Goal: Task Accomplishment & Management: Use online tool/utility

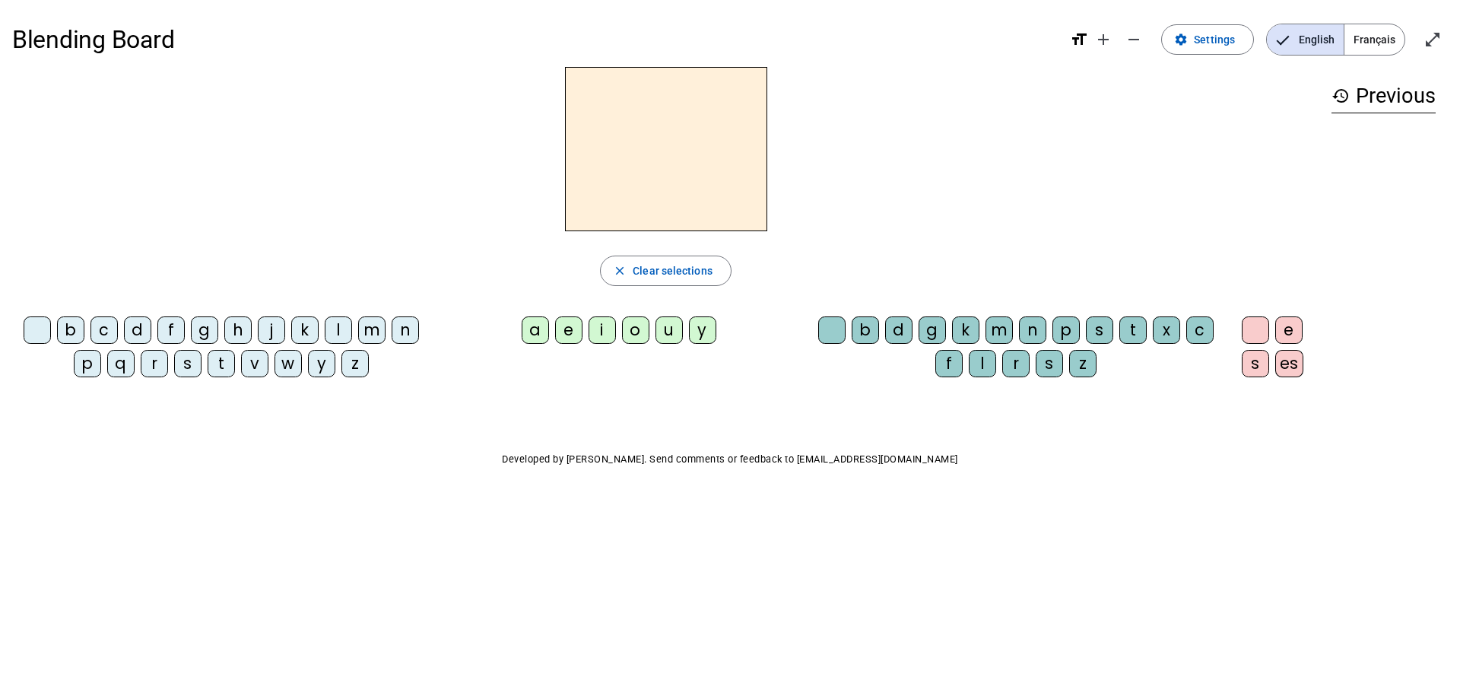
click at [1373, 36] on span "Français" at bounding box center [1374, 39] width 60 height 30
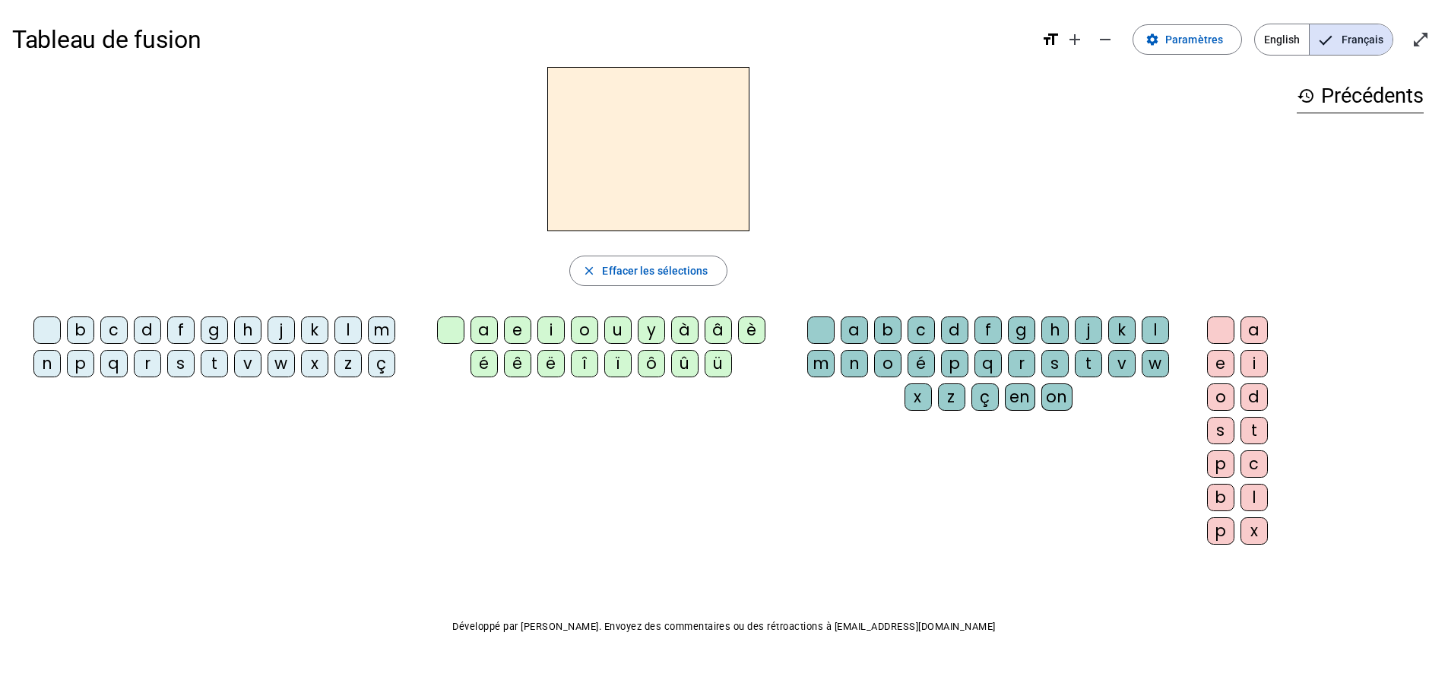
click at [347, 358] on div "z" at bounding box center [348, 363] width 27 height 27
click at [588, 325] on div "o" at bounding box center [584, 329] width 27 height 27
click at [890, 357] on div "o" at bounding box center [887, 363] width 27 height 27
click at [1060, 38] on mat-icon "format_size" at bounding box center [1051, 39] width 18 height 18
click at [1082, 37] on mat-icon "add" at bounding box center [1075, 39] width 18 height 18
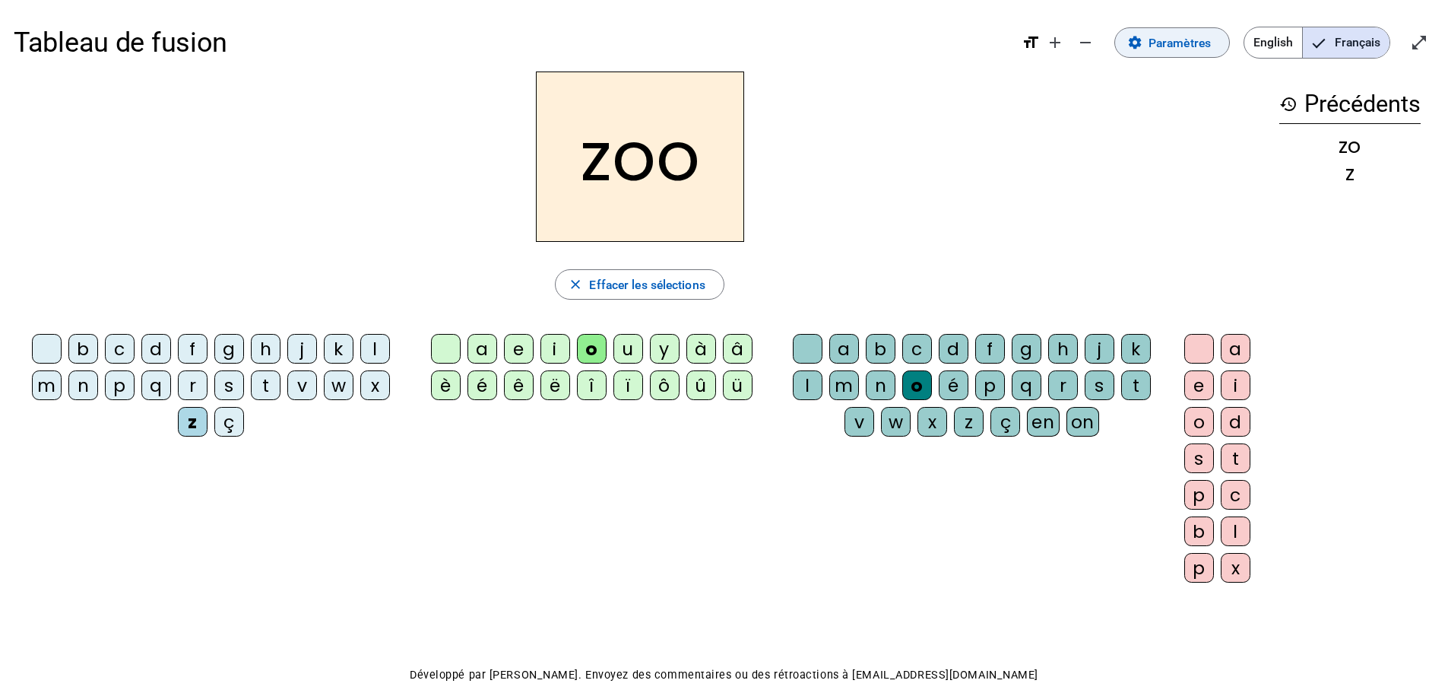
click at [1160, 38] on span "Paramètres" at bounding box center [1180, 43] width 62 height 21
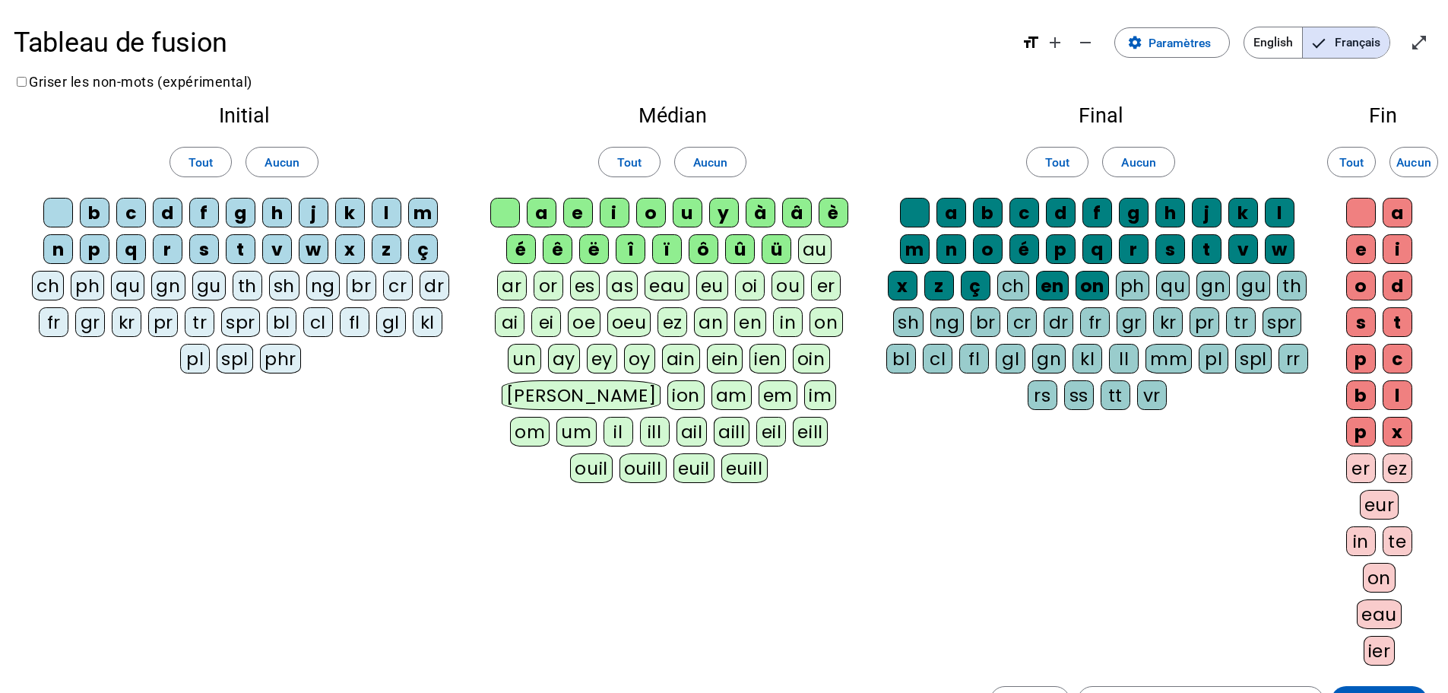
drag, startPoint x: 15, startPoint y: 81, endPoint x: 27, endPoint y: 81, distance: 12.2
click at [16, 81] on label "Griser les non-mots (expérimental)" at bounding box center [133, 82] width 239 height 16
click at [201, 155] on span "Tout" at bounding box center [201, 162] width 24 height 21
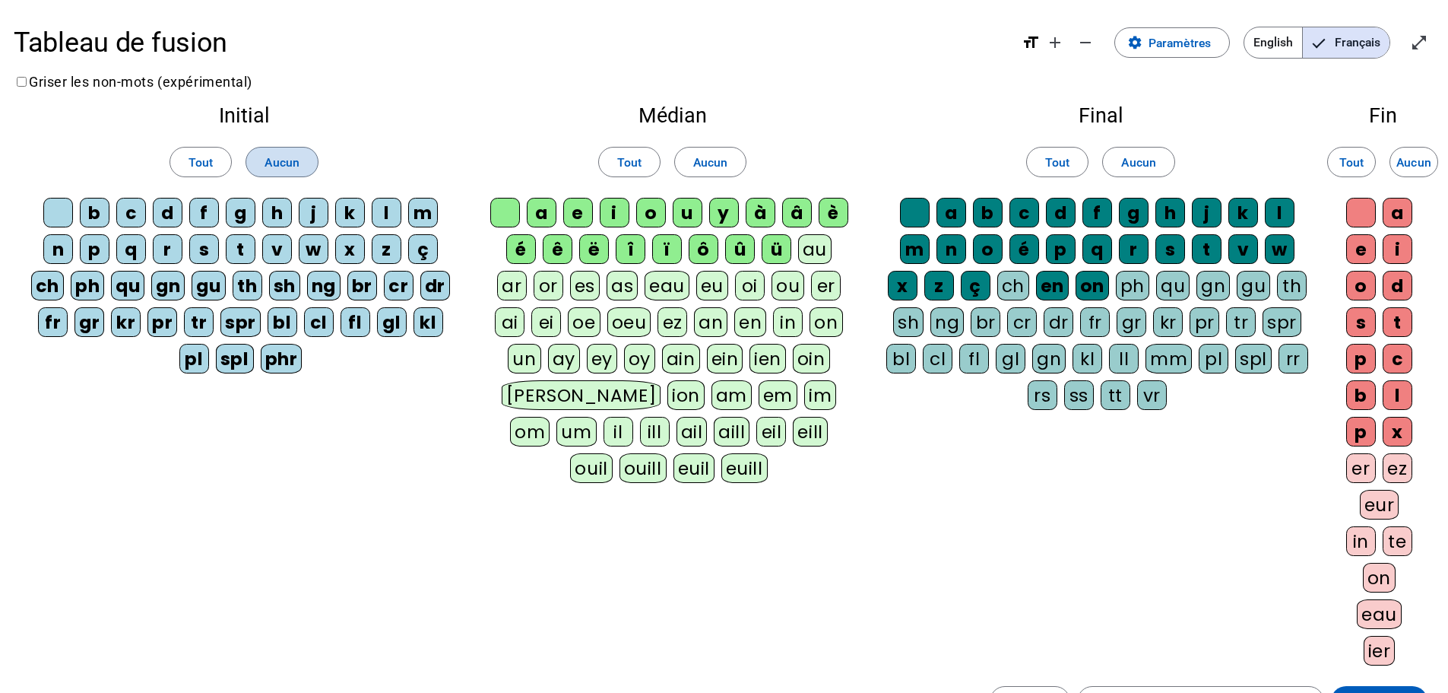
click at [289, 154] on span "Aucun" at bounding box center [282, 162] width 35 height 21
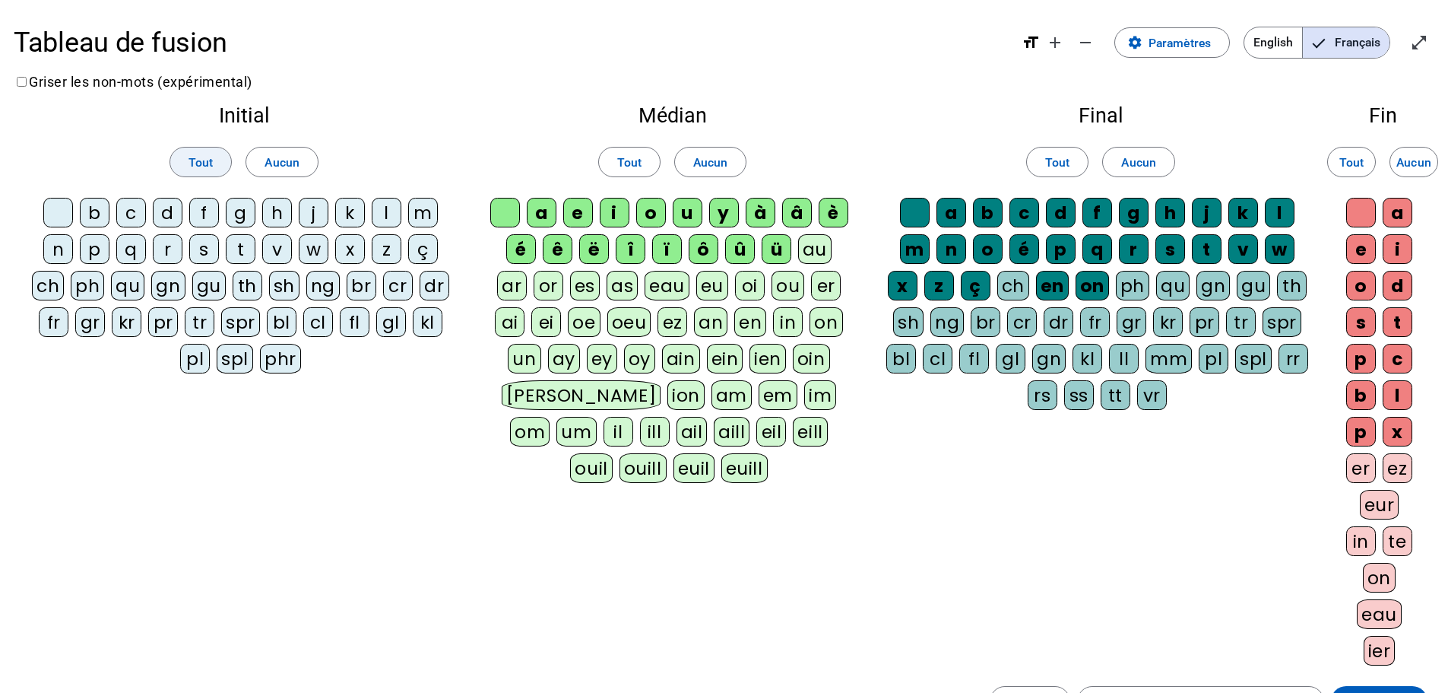
click at [200, 163] on span "Tout" at bounding box center [201, 162] width 24 height 21
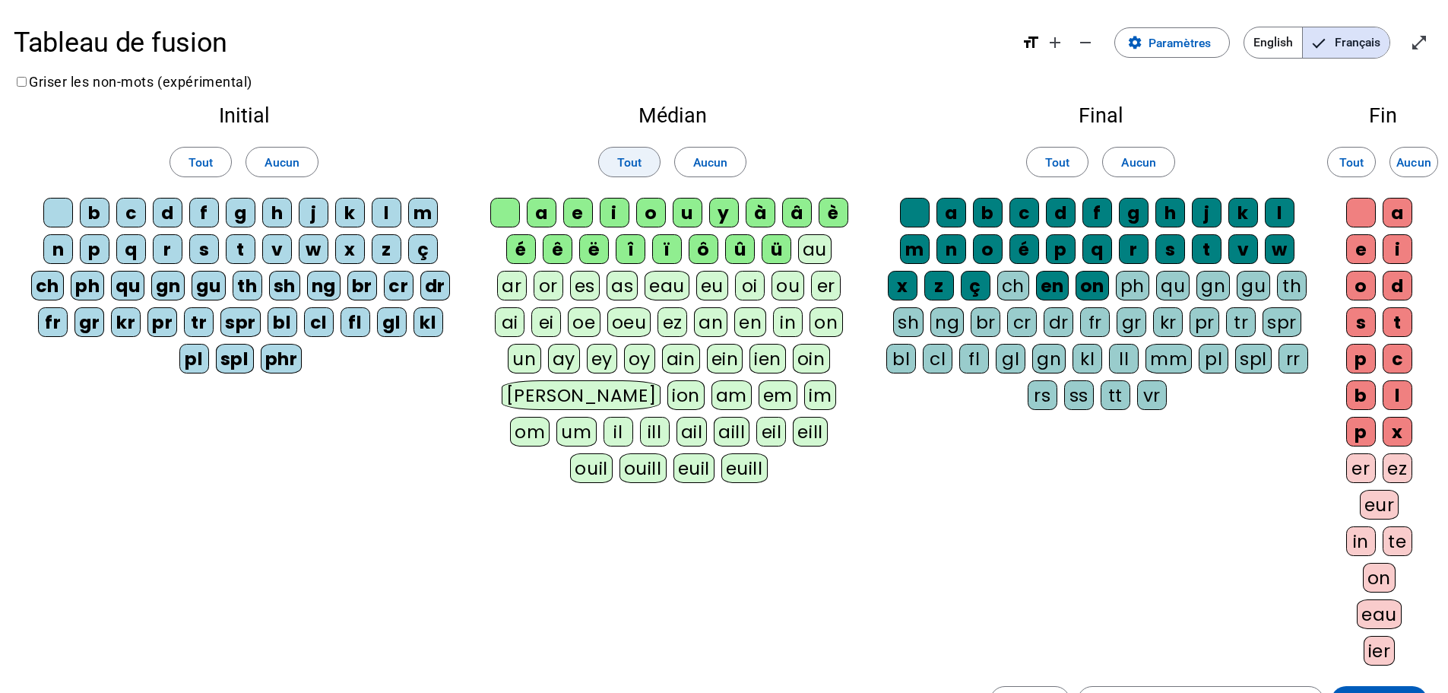
click at [629, 157] on span "Tout" at bounding box center [629, 162] width 24 height 21
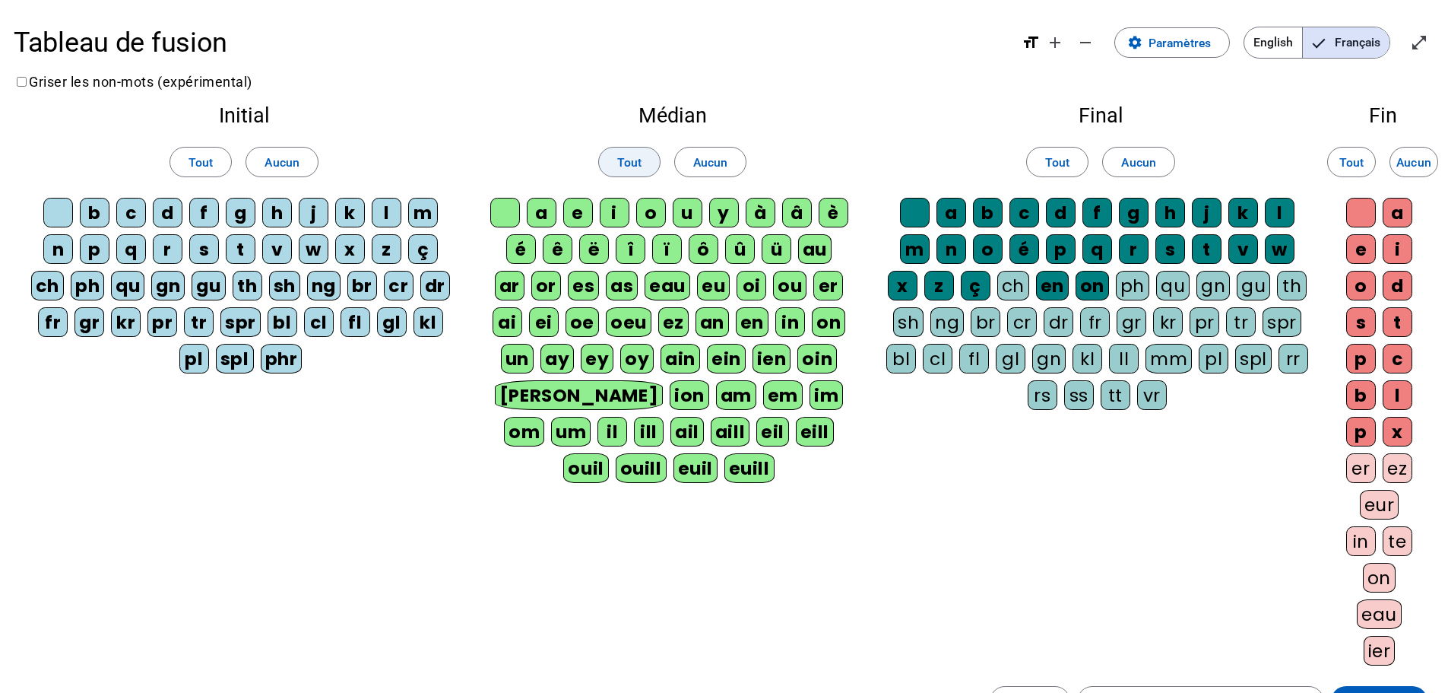
click at [639, 154] on span "Tout" at bounding box center [629, 162] width 24 height 21
click at [719, 153] on span "Aucun" at bounding box center [710, 162] width 35 height 21
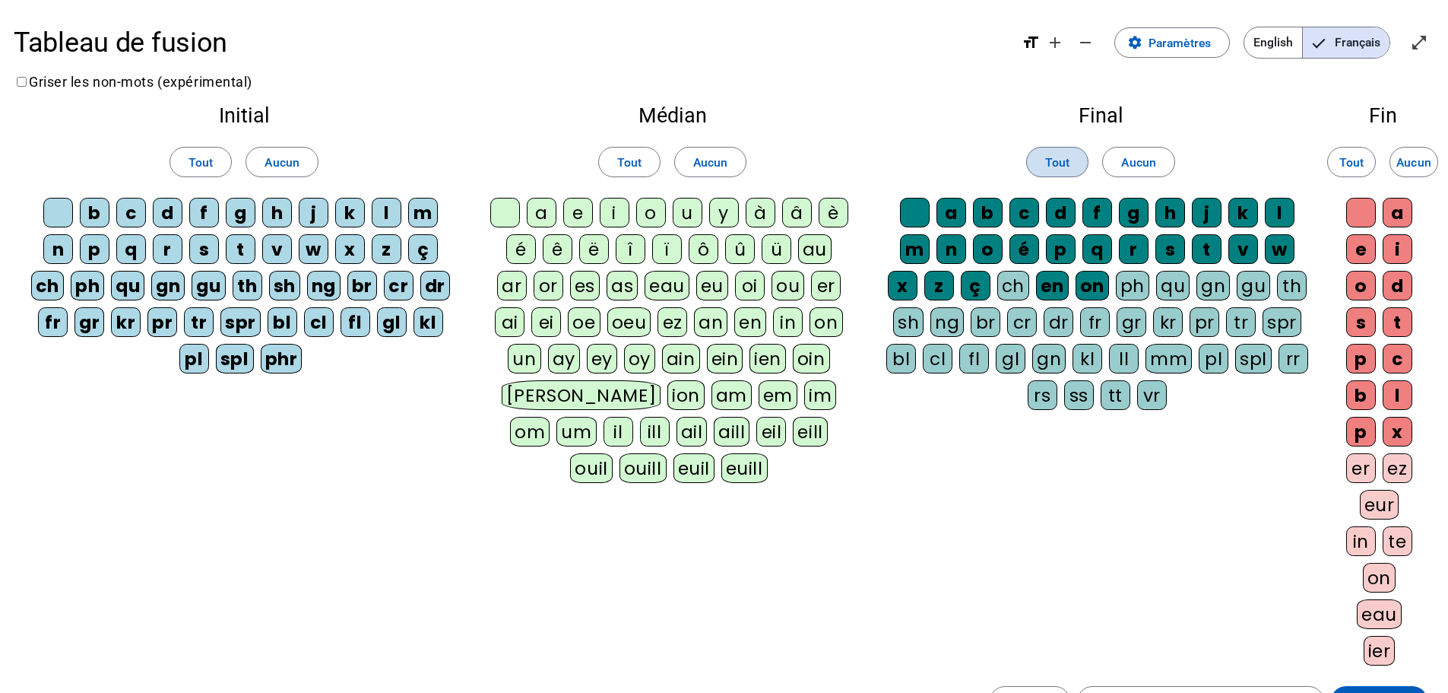
click at [1060, 156] on span "Tout" at bounding box center [1057, 162] width 24 height 21
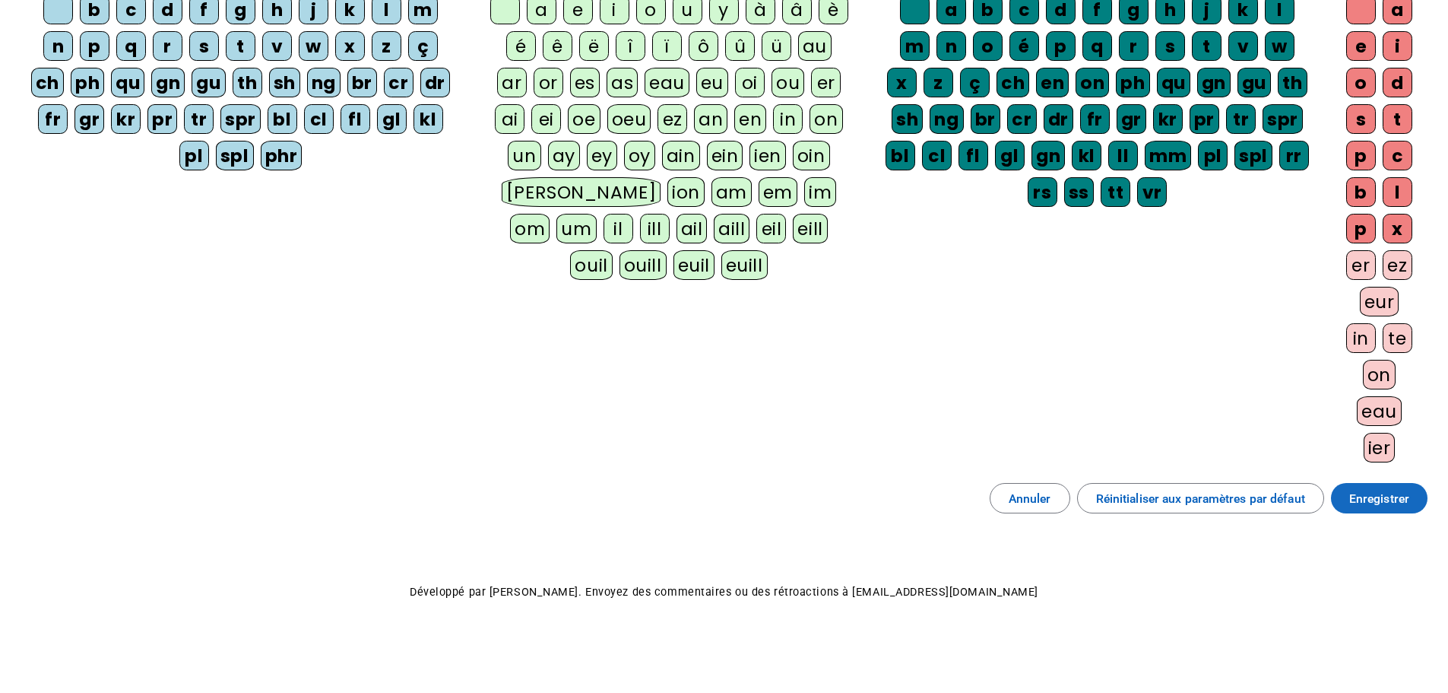
click at [1392, 500] on span "Enregistrer" at bounding box center [1380, 498] width 60 height 21
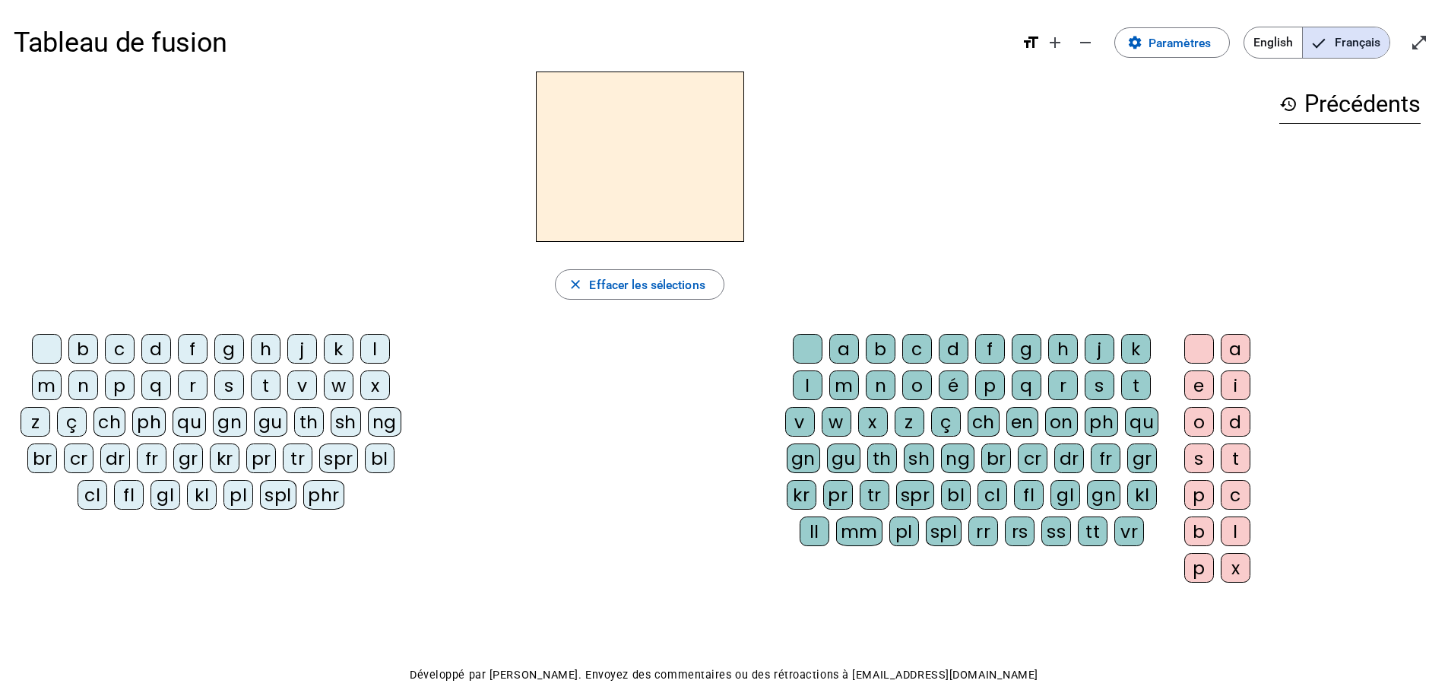
click at [33, 420] on div "z" at bounding box center [36, 422] width 30 height 30
click at [911, 382] on div "o" at bounding box center [917, 385] width 30 height 30
click at [1196, 425] on div "o" at bounding box center [1200, 422] width 30 height 30
click at [955, 378] on div "é" at bounding box center [954, 385] width 30 height 30
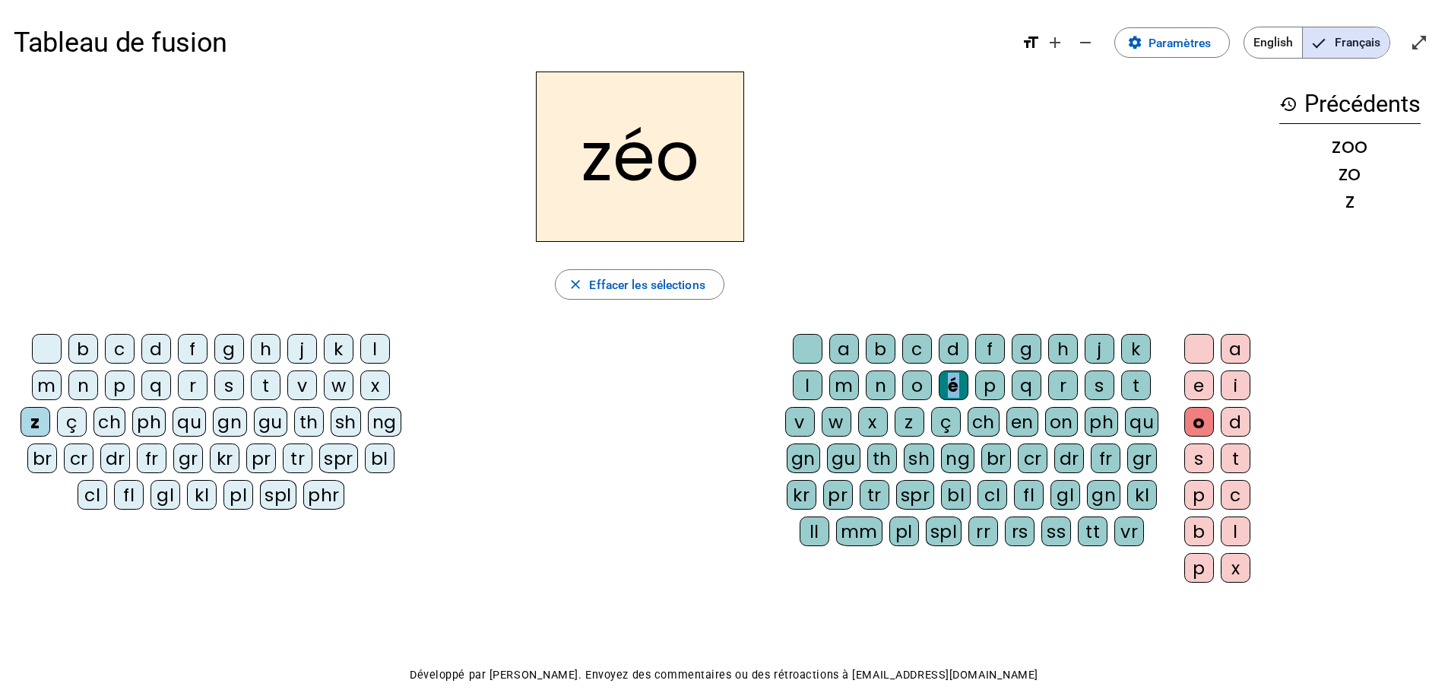
click at [953, 379] on div "é" at bounding box center [954, 385] width 30 height 30
click at [1200, 380] on div "e" at bounding box center [1200, 385] width 30 height 30
click at [629, 273] on span "button" at bounding box center [640, 284] width 168 height 36
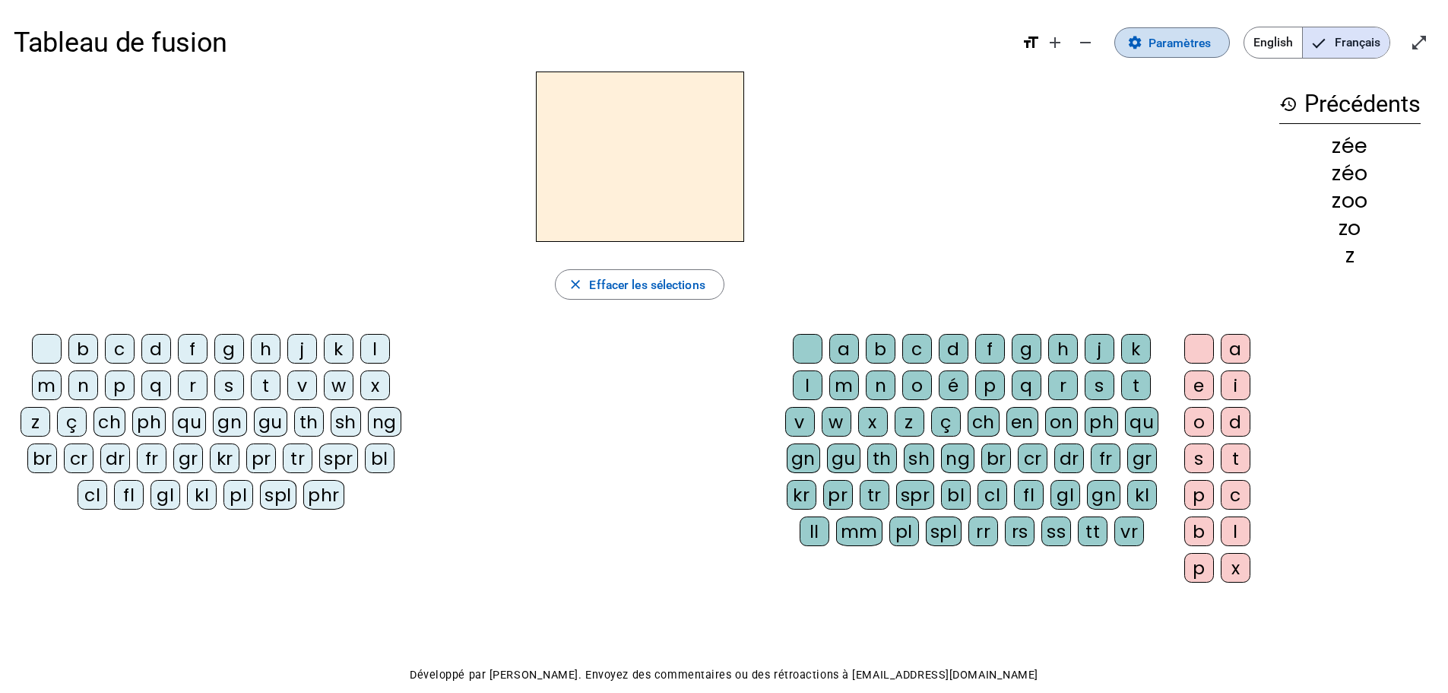
click at [1178, 47] on span "Paramètres" at bounding box center [1180, 43] width 62 height 21
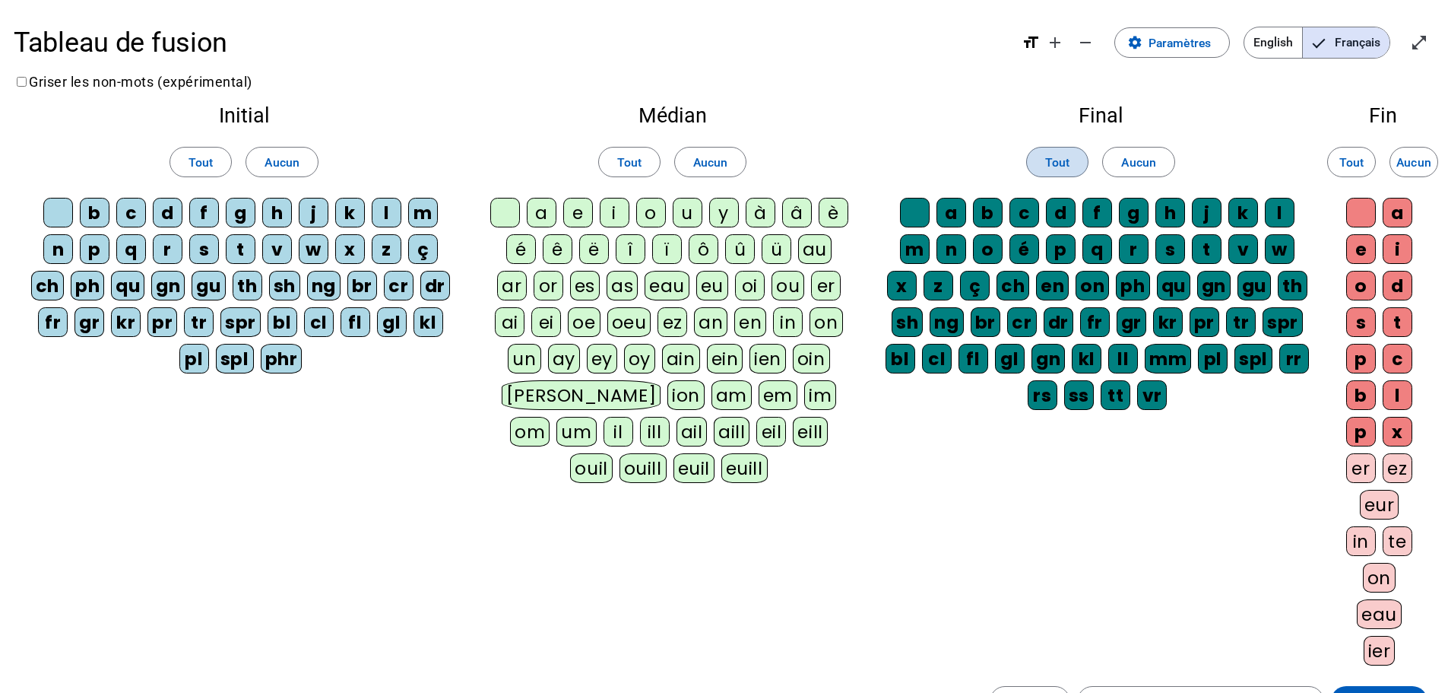
click at [1056, 164] on span "Tout" at bounding box center [1057, 162] width 24 height 21
click at [205, 155] on span "Tout" at bounding box center [201, 162] width 24 height 21
click at [267, 154] on span "Aucun" at bounding box center [282, 162] width 35 height 21
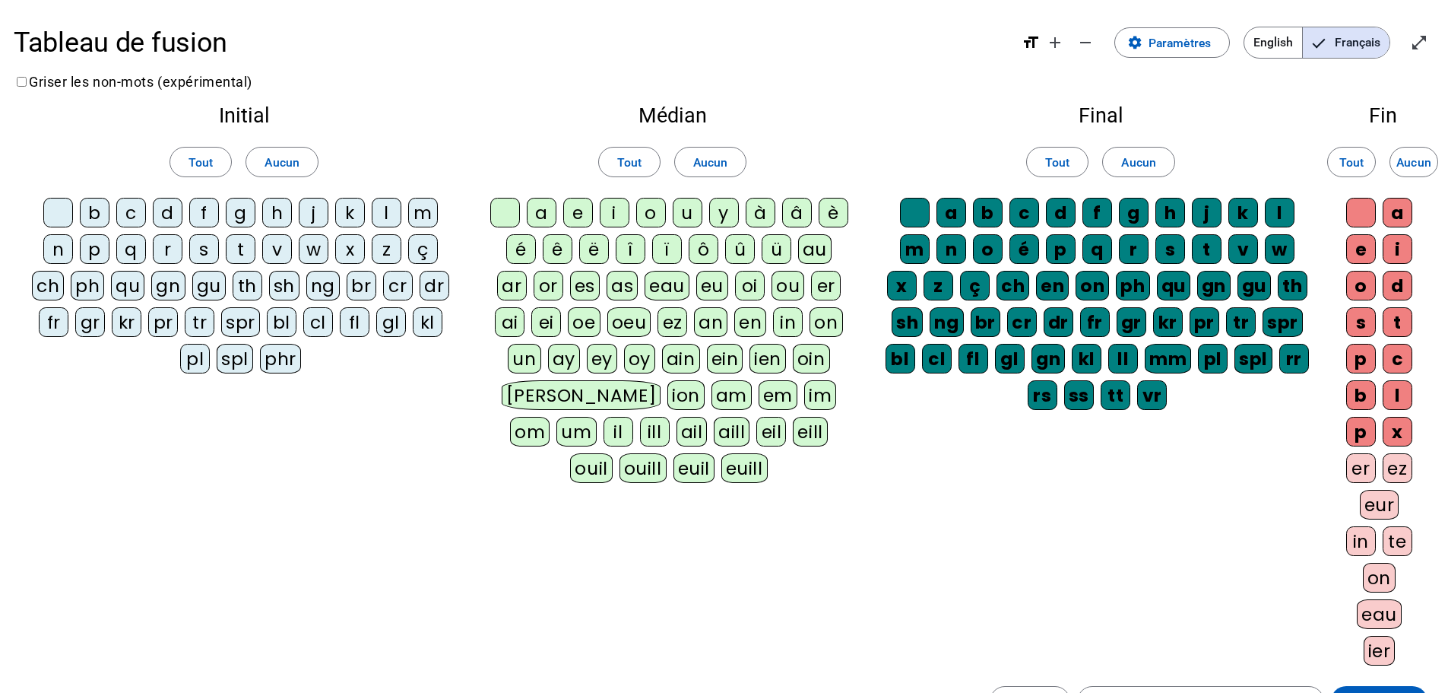
click at [88, 207] on div "b" at bounding box center [95, 213] width 30 height 30
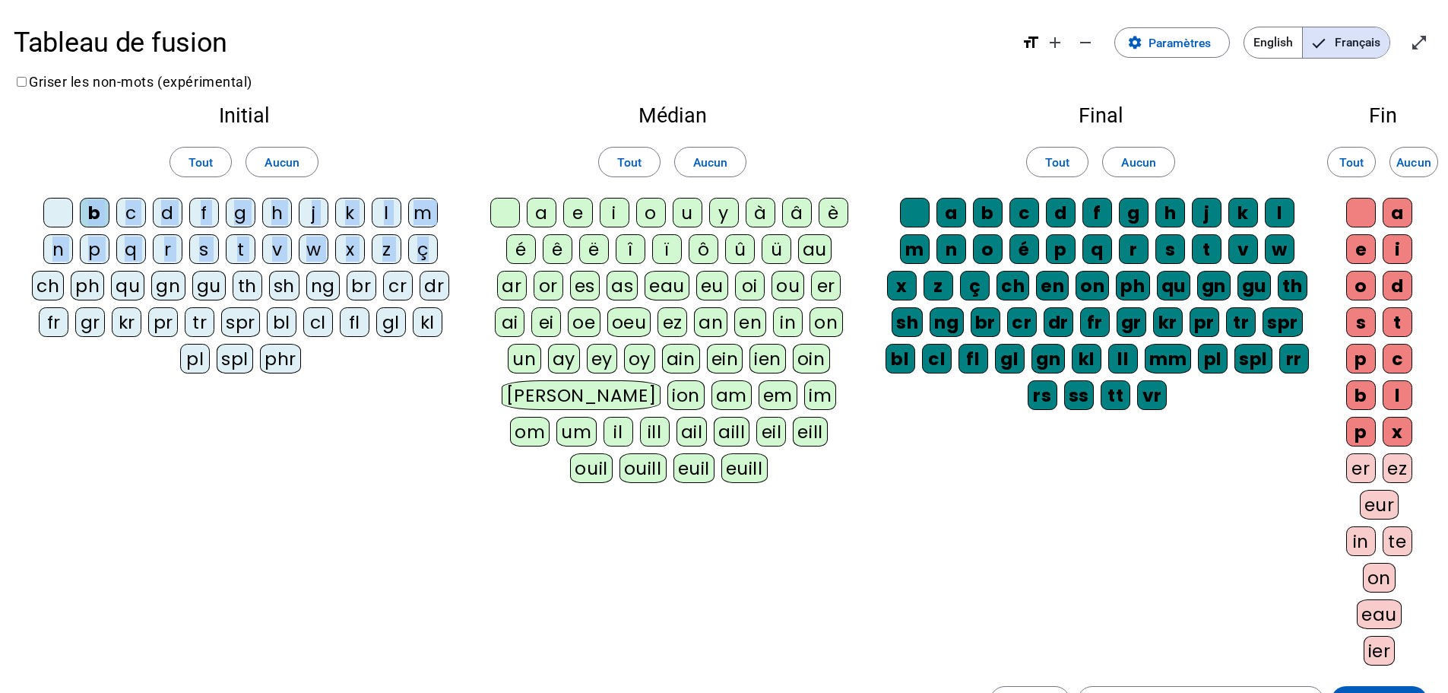
drag, startPoint x: 87, startPoint y: 213, endPoint x: 440, endPoint y: 245, distance: 354.2
click at [440, 245] on div "b c d f g h j k l m n p q r s t v w x z ç ch ph qu gn gu th [PERSON_NAME] br cr…" at bounding box center [243, 289] width 433 height 182
drag, startPoint x: 423, startPoint y: 249, endPoint x: 448, endPoint y: 243, distance: 25.8
click at [422, 249] on div "ç" at bounding box center [423, 249] width 30 height 30
click at [206, 155] on span "Tout" at bounding box center [201, 162] width 24 height 21
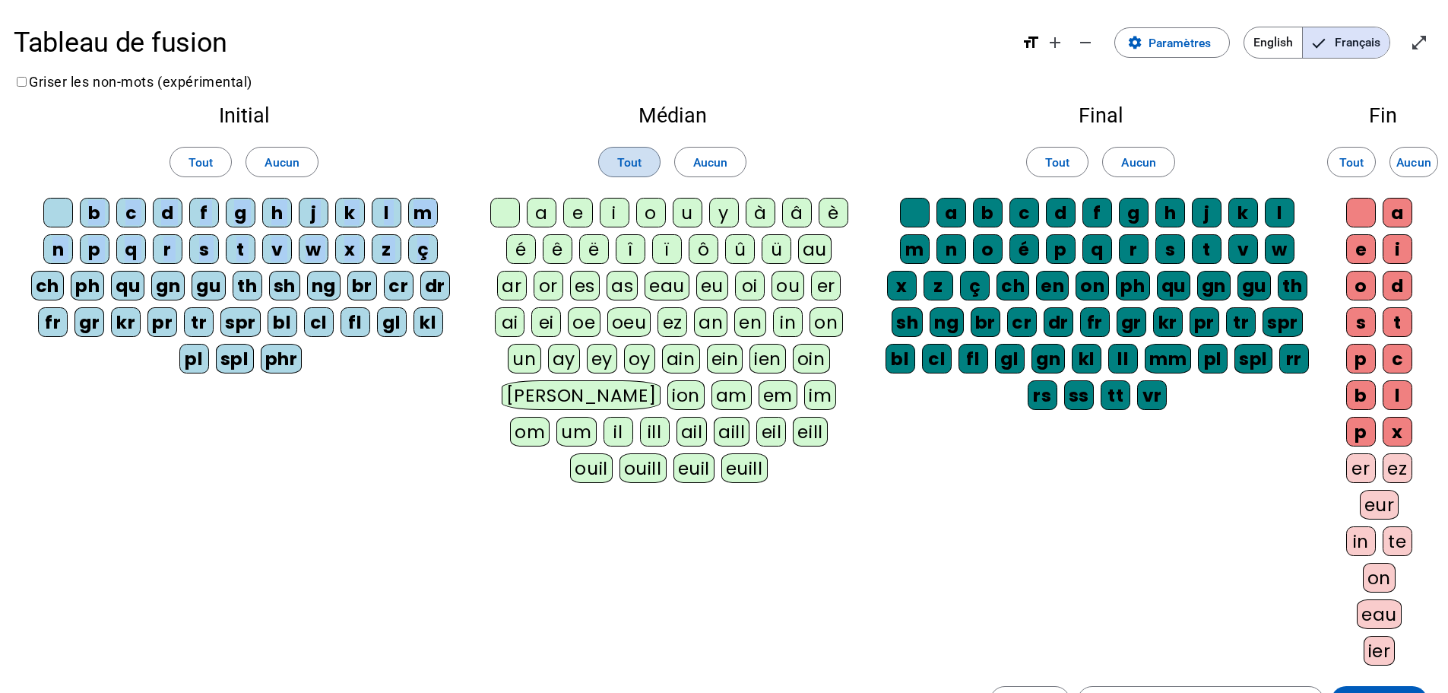
click at [639, 157] on span "Tout" at bounding box center [629, 162] width 24 height 21
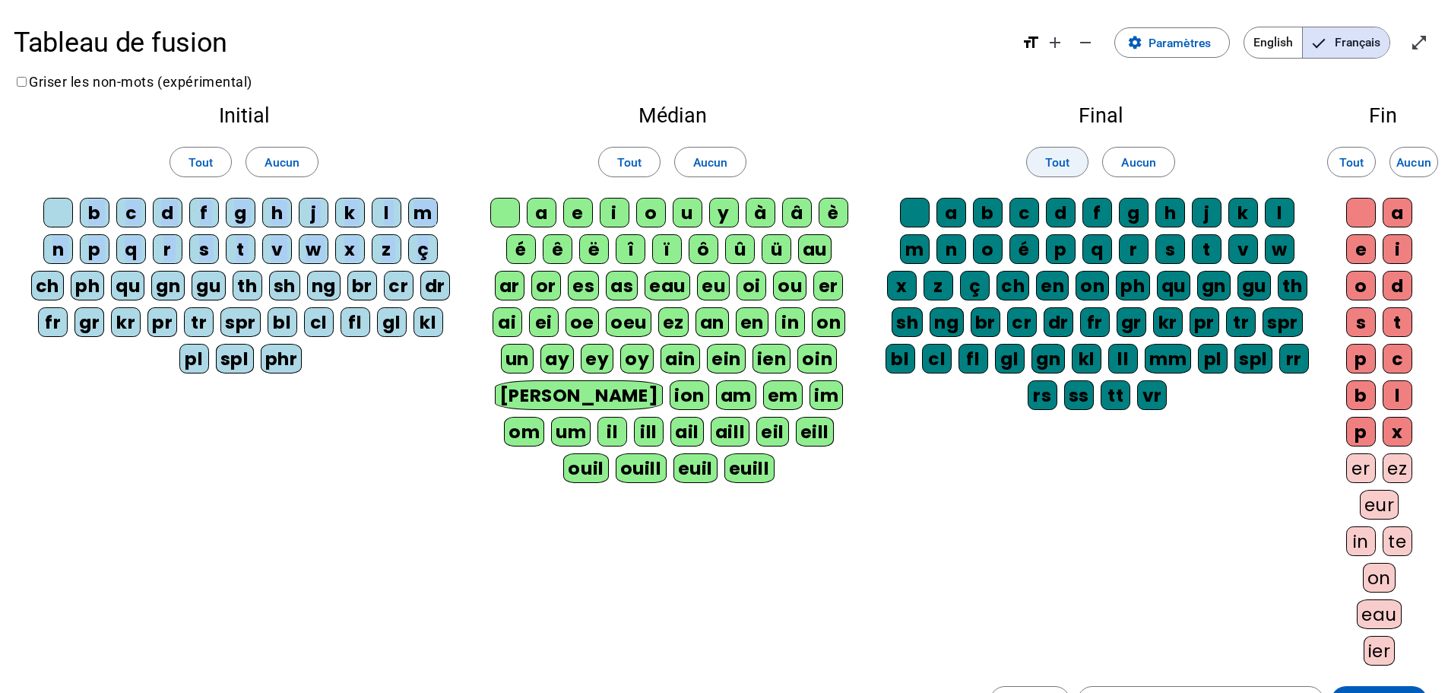
click at [1061, 155] on span "Tout" at bounding box center [1057, 162] width 24 height 21
click at [1350, 157] on span "Tout" at bounding box center [1352, 162] width 24 height 21
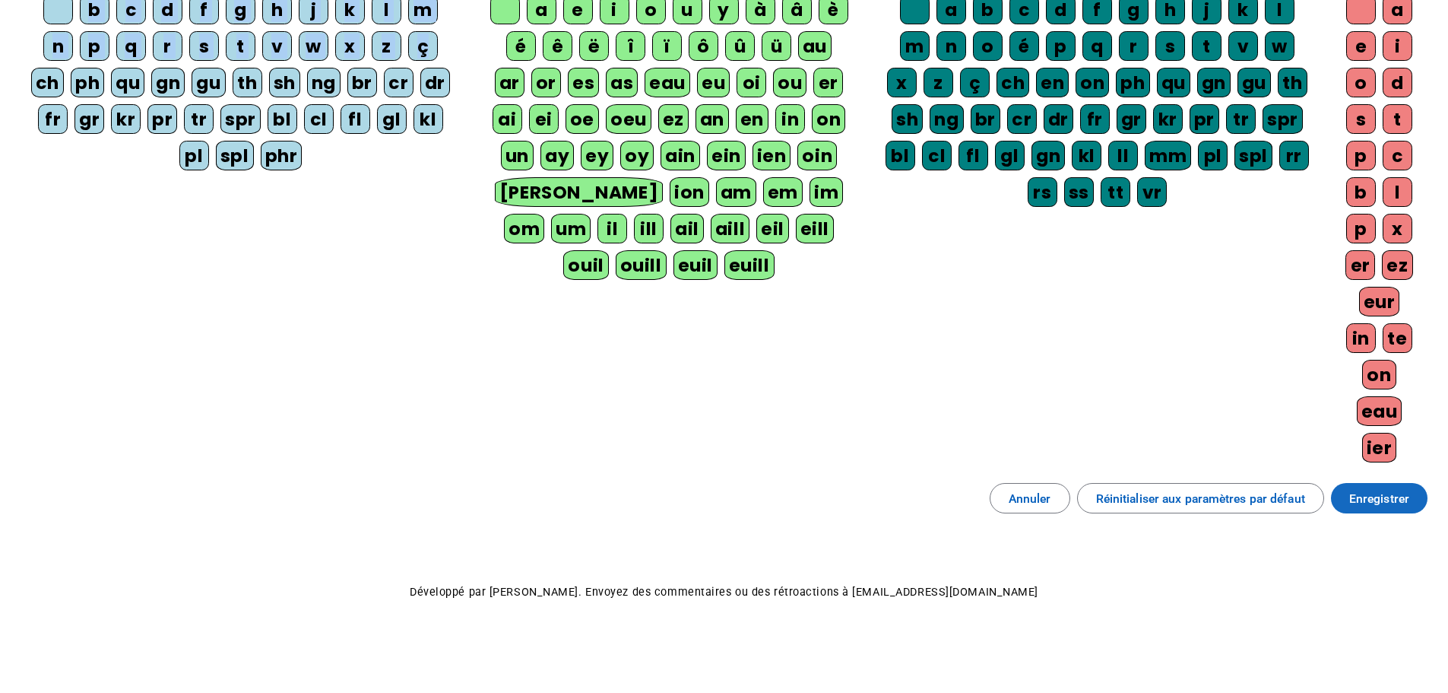
click at [1403, 496] on span "Enregistrer" at bounding box center [1380, 498] width 60 height 21
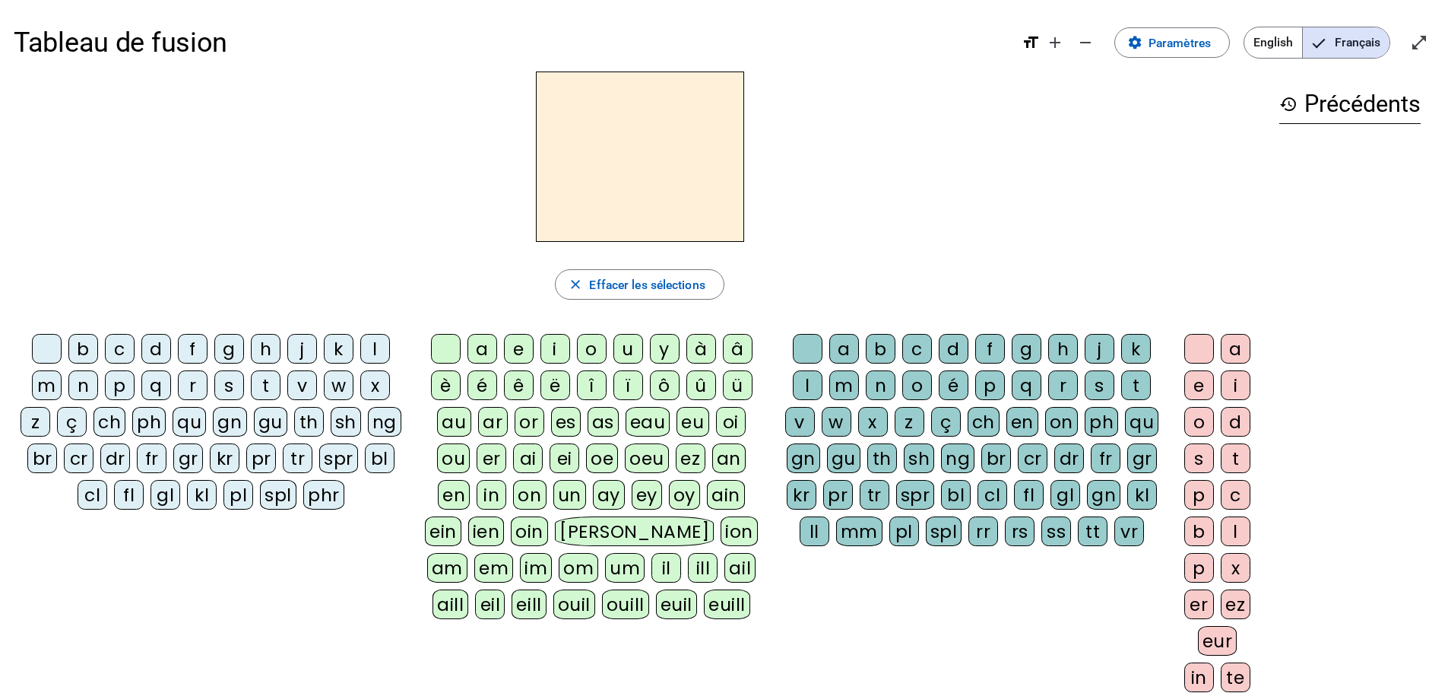
click at [32, 421] on div "z" at bounding box center [36, 422] width 30 height 30
click at [582, 346] on div "o" at bounding box center [592, 349] width 30 height 30
click at [1203, 418] on div "o" at bounding box center [1200, 422] width 30 height 30
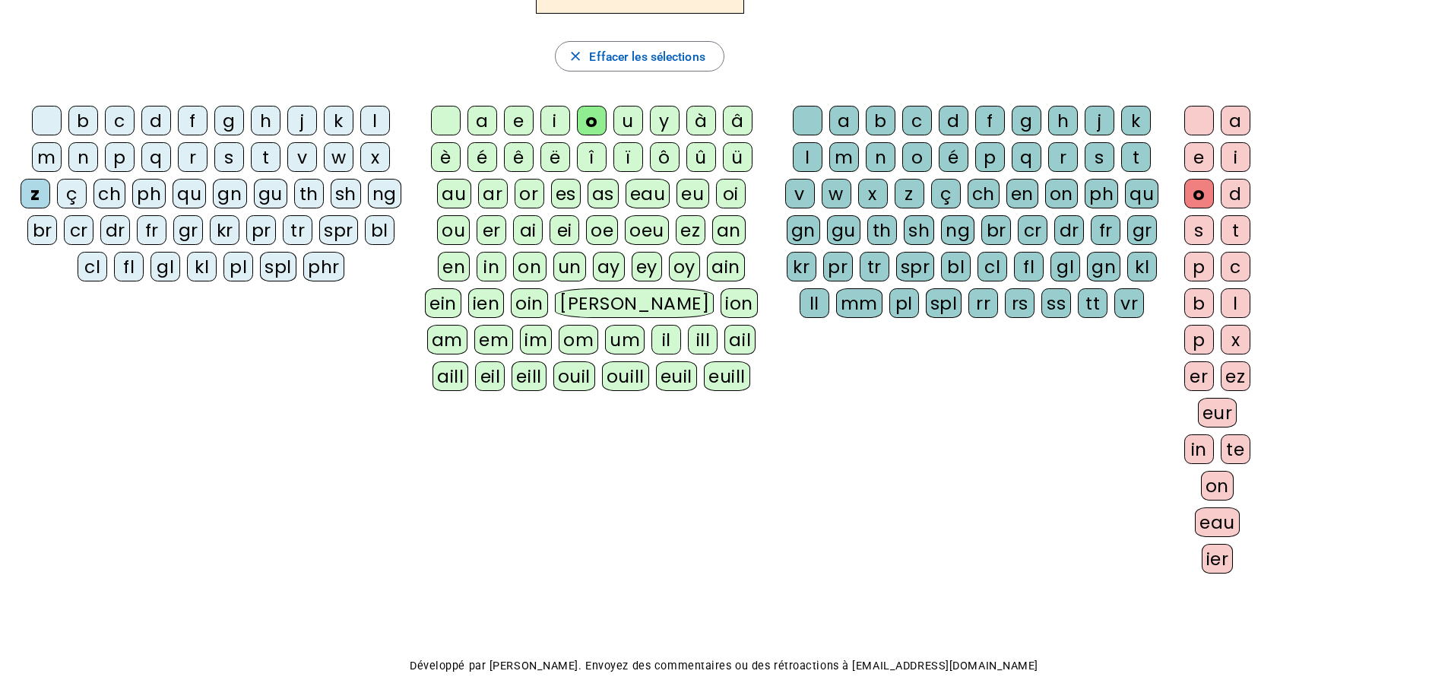
scroll to position [76, 0]
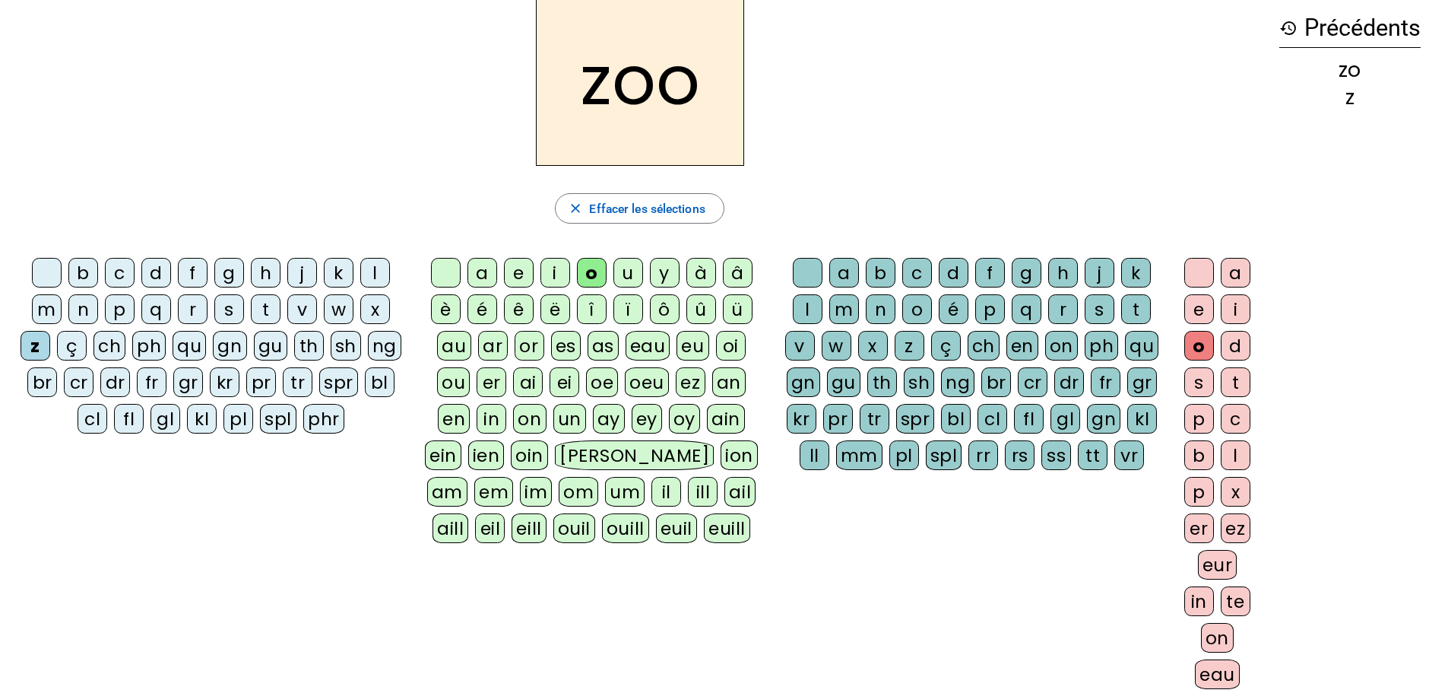
click at [952, 309] on div "é" at bounding box center [954, 309] width 30 height 30
click at [710, 78] on h2 "zoéo" at bounding box center [640, 80] width 219 height 170
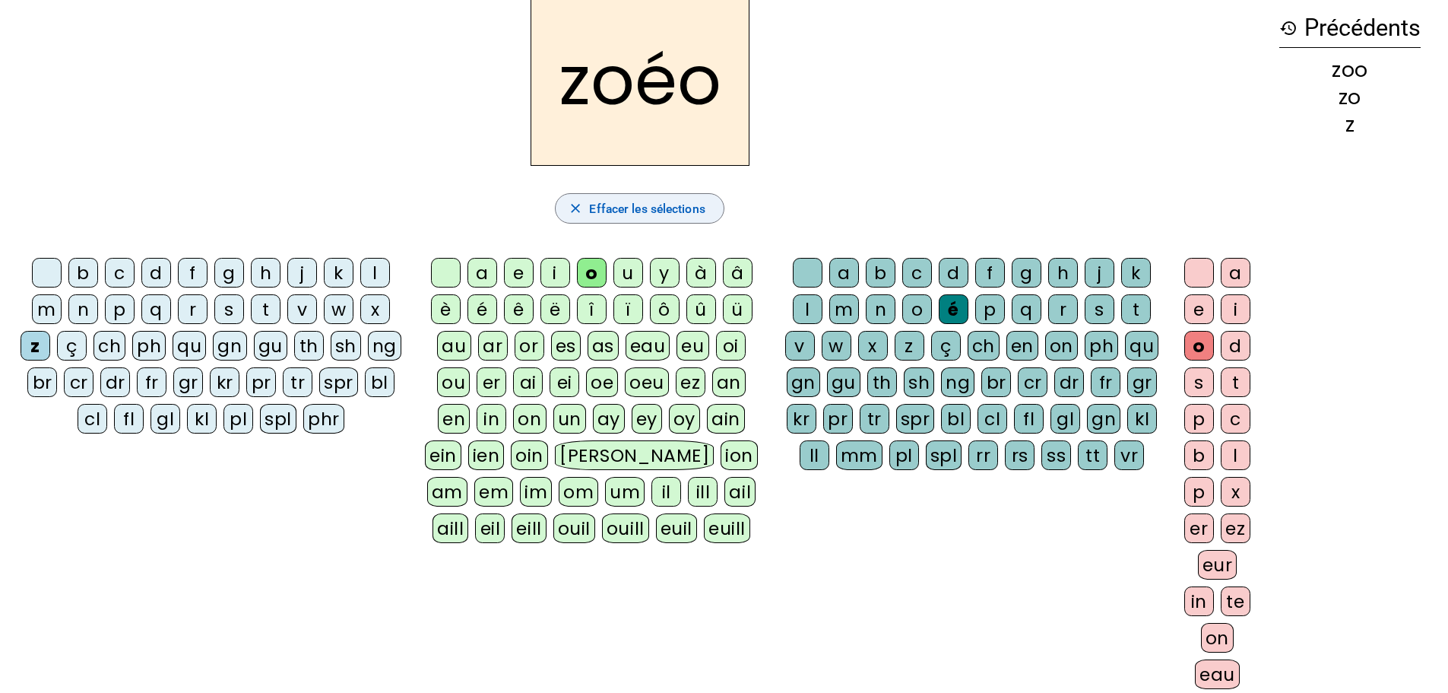
click at [622, 201] on span "Effacer les sélections" at bounding box center [647, 208] width 116 height 21
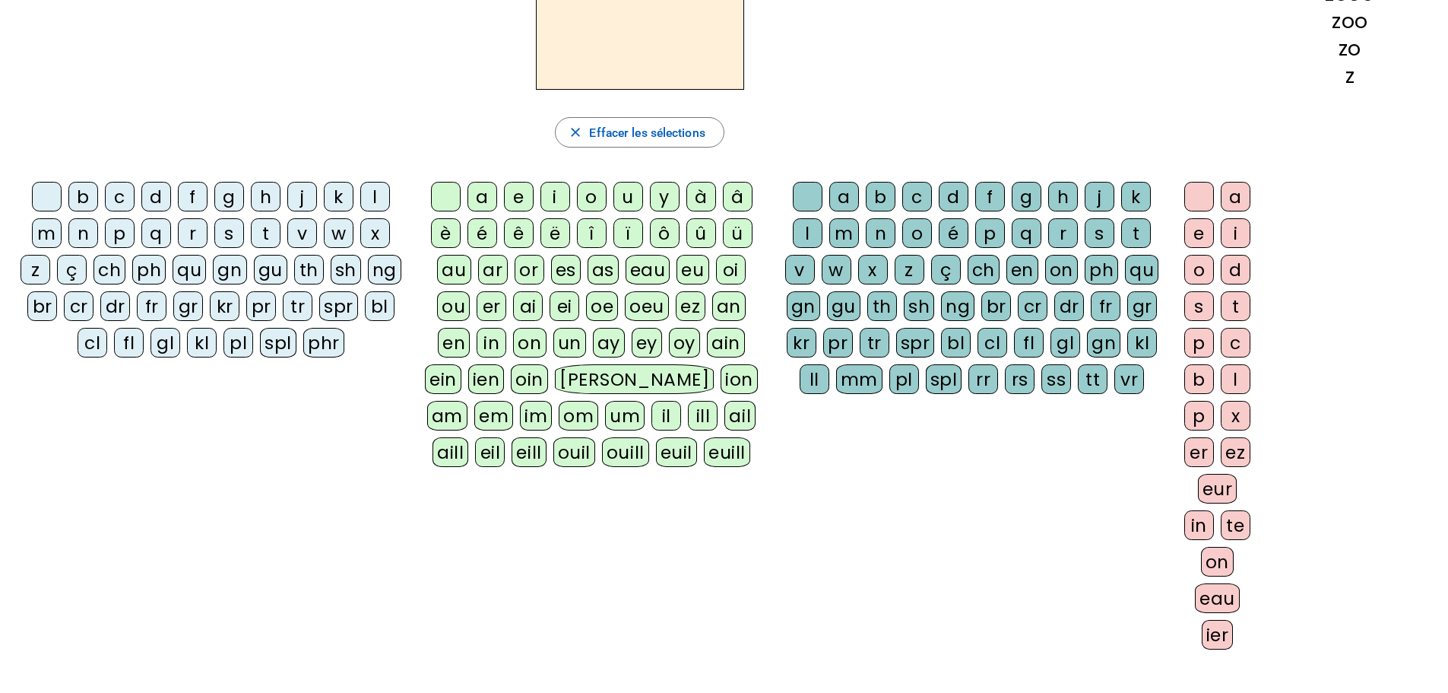
scroll to position [0, 0]
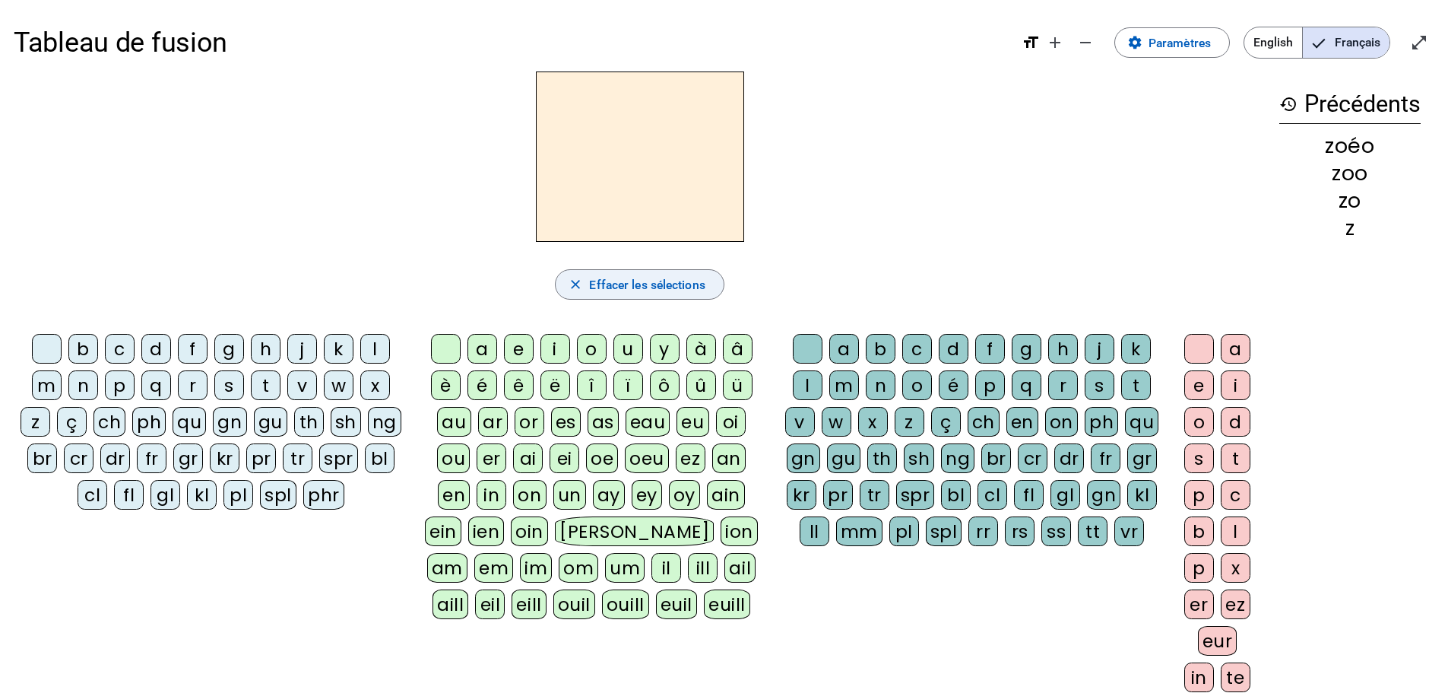
click at [619, 286] on span "Effacer les sélections" at bounding box center [647, 284] width 116 height 21
click at [1150, 34] on span "Paramètres" at bounding box center [1180, 43] width 62 height 21
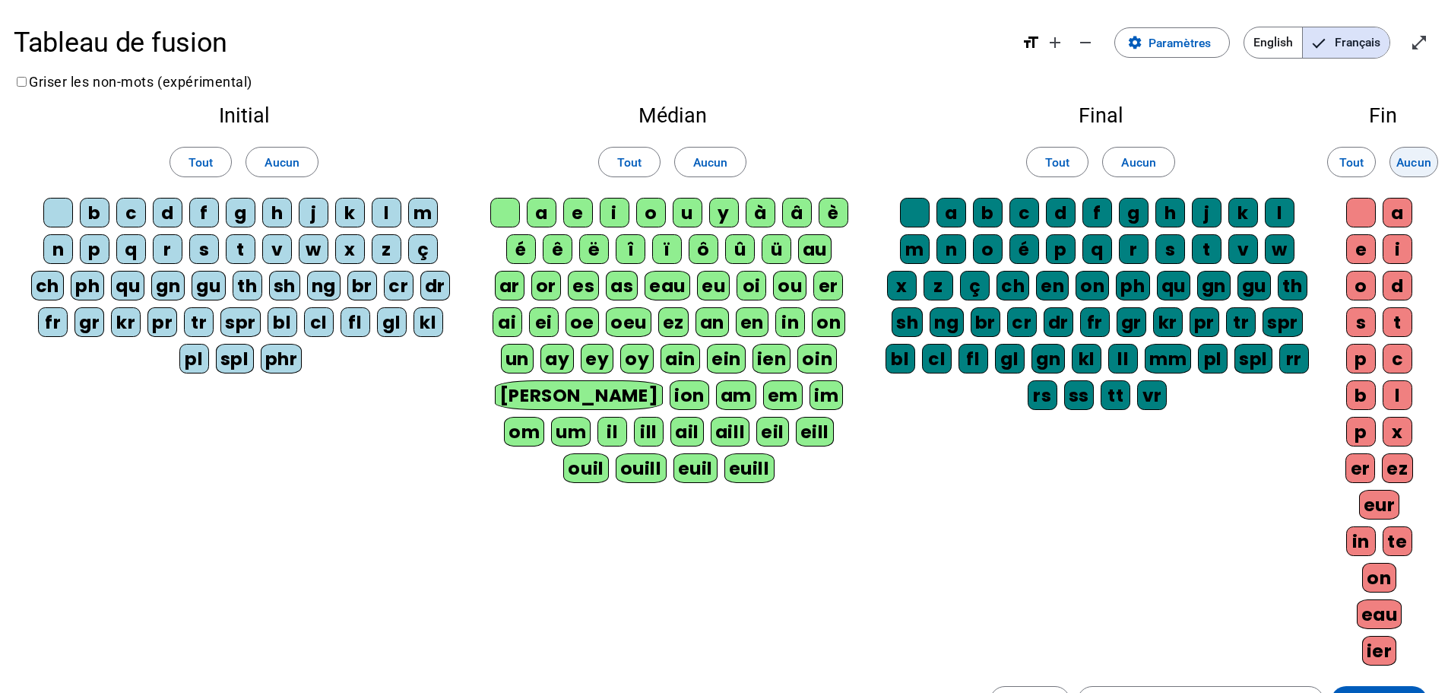
click at [1414, 157] on span "Aucun" at bounding box center [1414, 162] width 35 height 21
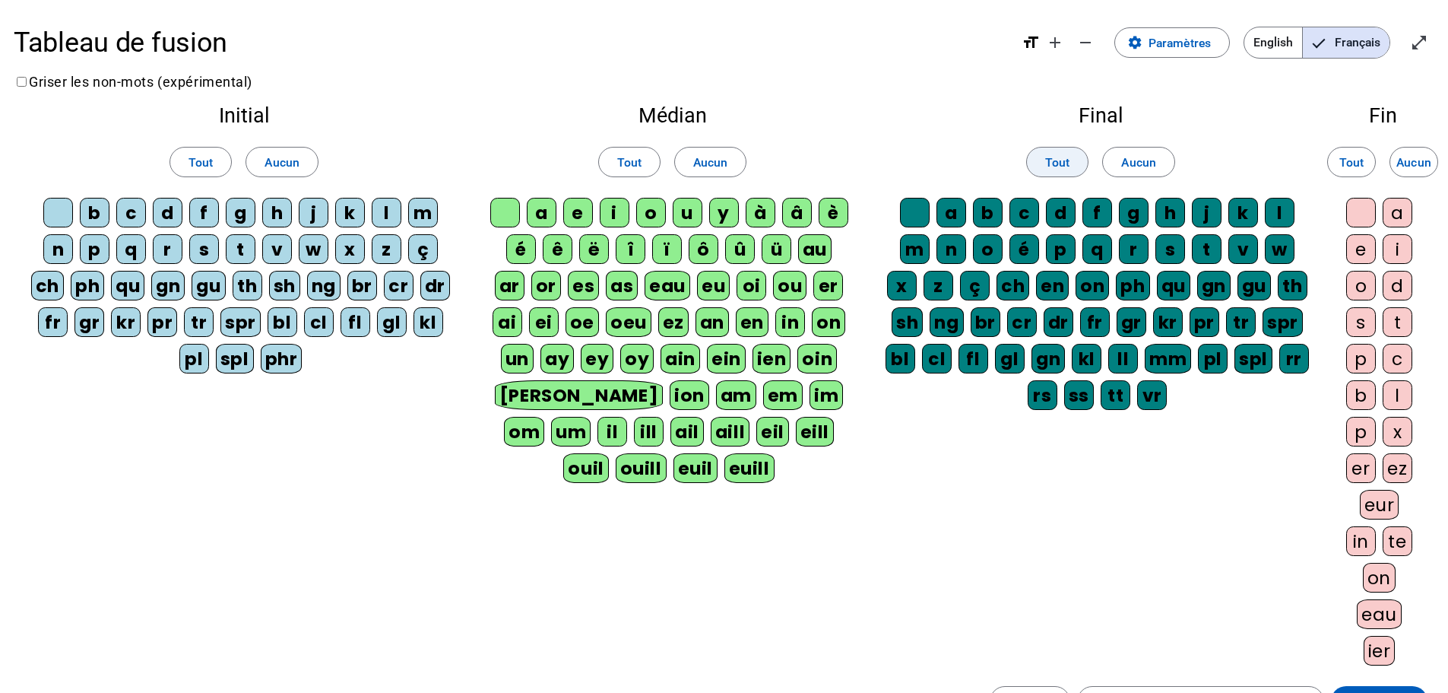
click at [1054, 154] on span "Tout" at bounding box center [1057, 162] width 24 height 21
click at [192, 158] on span "Tout" at bounding box center [201, 162] width 24 height 21
click at [602, 157] on span at bounding box center [629, 162] width 61 height 36
drag, startPoint x: 1063, startPoint y: 159, endPoint x: 1100, endPoint y: 155, distance: 37.4
click at [1065, 158] on span "Tout" at bounding box center [1057, 162] width 24 height 21
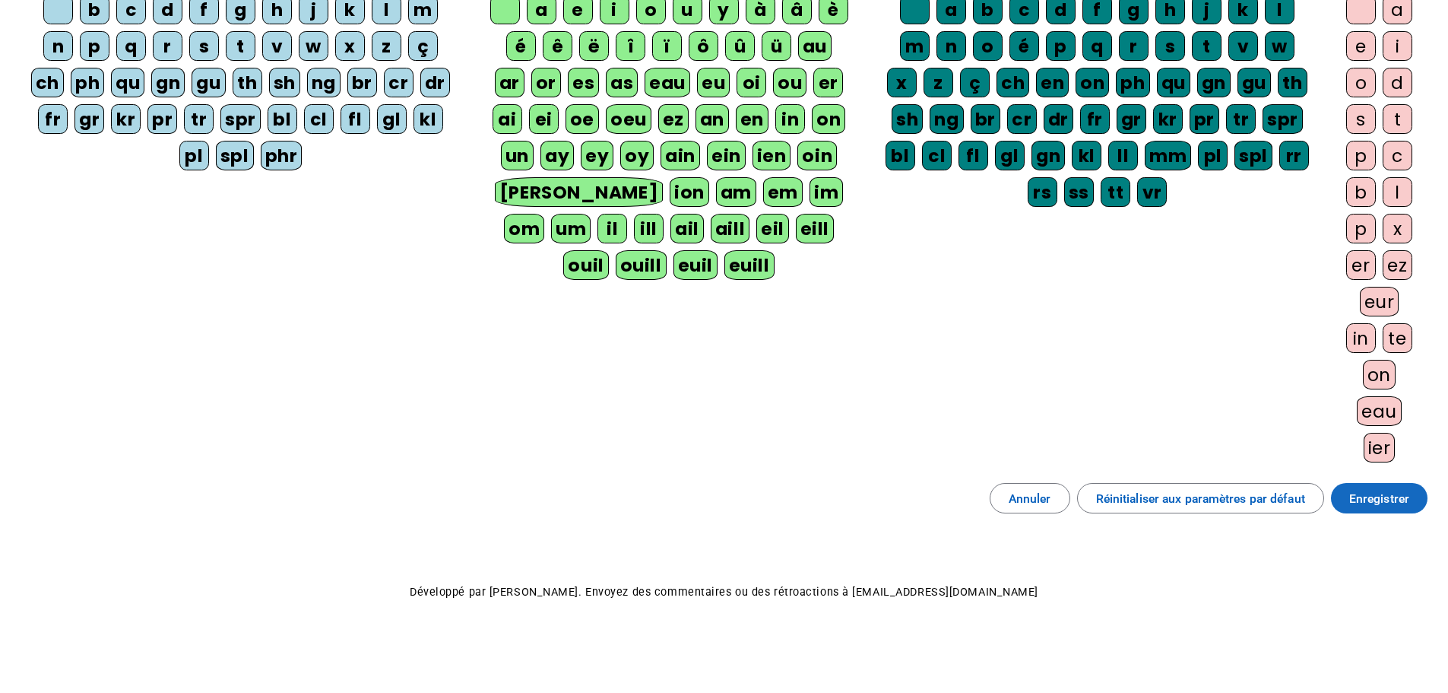
click at [1370, 493] on span "Enregistrer" at bounding box center [1380, 498] width 60 height 21
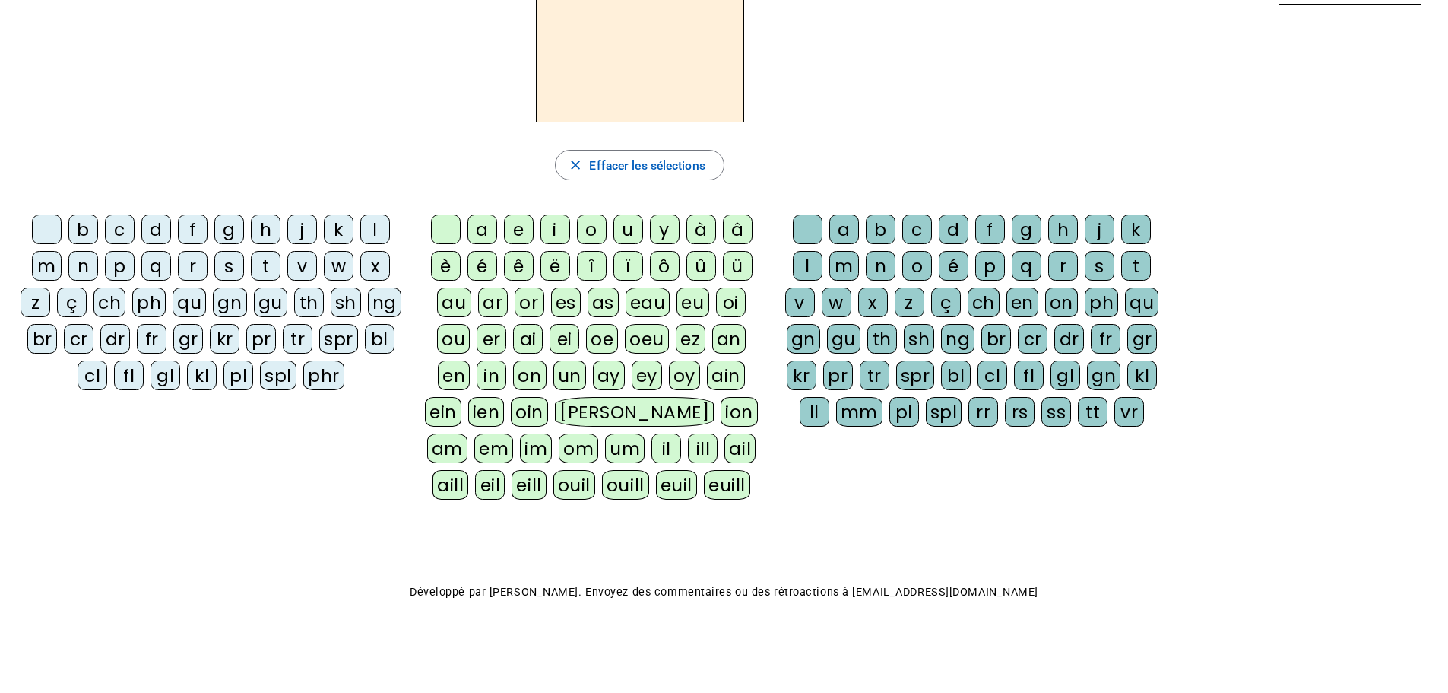
scroll to position [119, 0]
click at [32, 300] on div "z" at bounding box center [36, 302] width 30 height 30
click at [593, 224] on div "o" at bounding box center [592, 229] width 30 height 30
click at [918, 262] on div "o" at bounding box center [917, 266] width 30 height 30
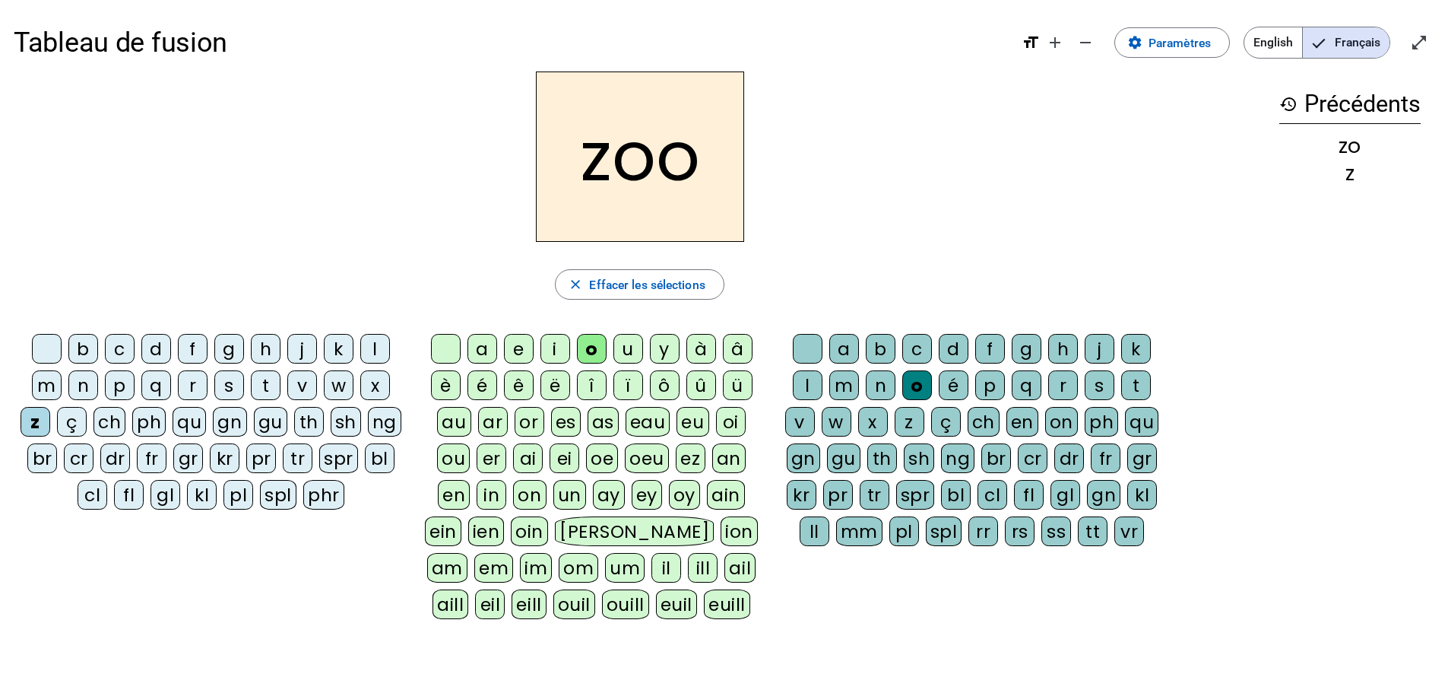
click at [950, 386] on div "é" at bounding box center [954, 385] width 30 height 30
click at [75, 382] on div "n" at bounding box center [83, 385] width 30 height 30
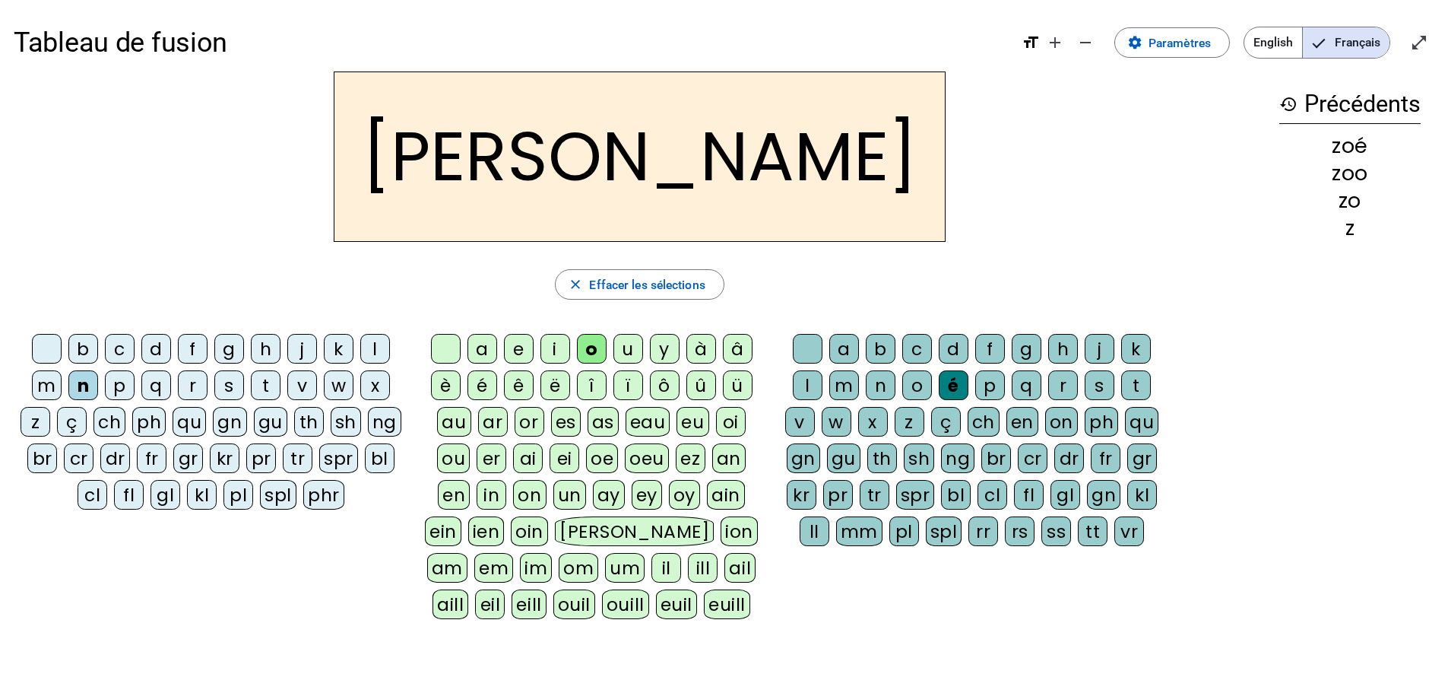
click at [842, 347] on div "a" at bounding box center [845, 349] width 30 height 30
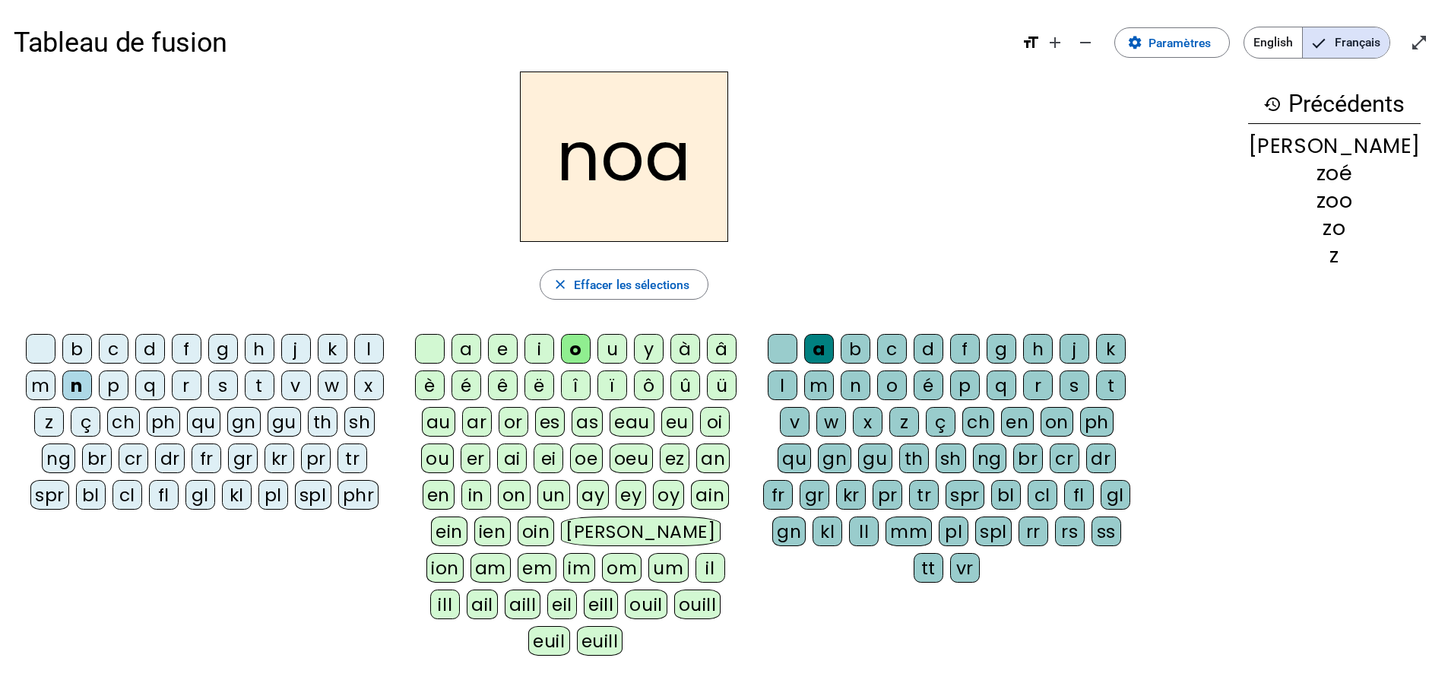
click at [84, 347] on div "b" at bounding box center [77, 349] width 30 height 30
